Goal: Find specific page/section: Find specific page/section

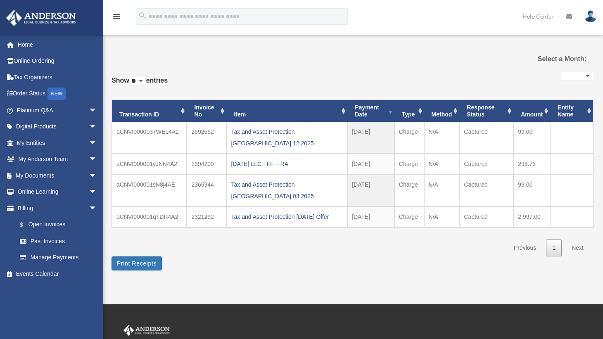
select select
click at [89, 174] on span "arrow_drop_down" at bounding box center [97, 175] width 17 height 17
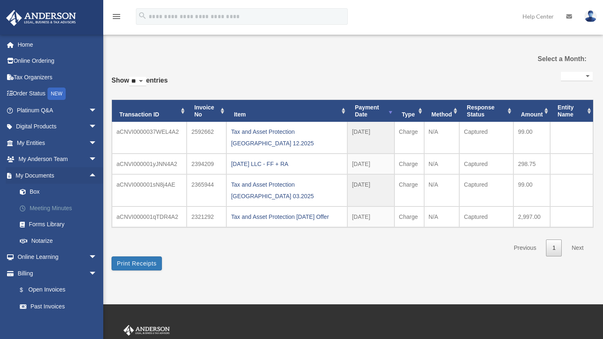
click at [47, 208] on link "Meeting Minutes" at bounding box center [61, 208] width 98 height 17
